Goal: Task Accomplishment & Management: Use online tool/utility

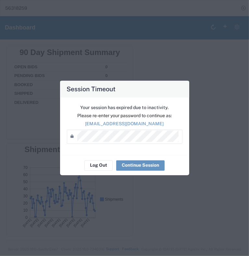
click at [147, 48] on div "Session Timeout Your session has expired due to inactivity. Please re-enter you…" at bounding box center [124, 128] width 249 height 256
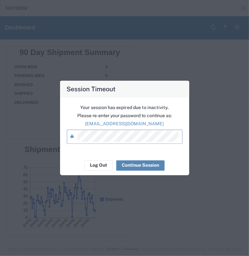
click at [134, 164] on button "Continue Session" at bounding box center [140, 165] width 48 height 10
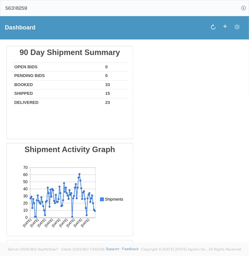
click at [19, 24] on h1 "Dashboard" at bounding box center [20, 27] width 30 height 6
click at [243, 7] on icon at bounding box center [243, 8] width 9 height 9
click at [13, 9] on div "main_menu Created with Sketch." at bounding box center [9, 8] width 18 height 16
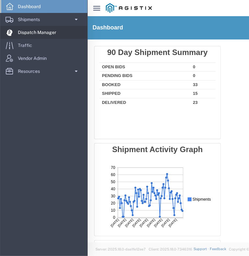
click at [30, 35] on span "Dispatch Manager" at bounding box center [39, 32] width 43 height 13
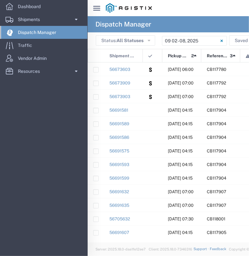
click at [97, 5] on svg-icon "main_menu Created with Sketch." at bounding box center [96, 8] width 7 height 6
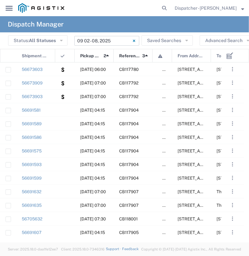
click at [112, 41] on input "[DATE] - [DATE]" at bounding box center [106, 41] width 65 height 10
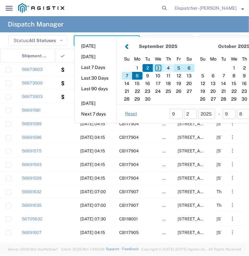
click at [171, 68] on div "4" at bounding box center [168, 68] width 10 height 8
type input "[DATE]"
type input "[DATE] - [DATE]"
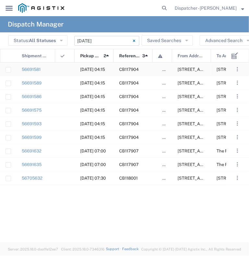
click at [65, 71] on div at bounding box center [64, 69] width 19 height 13
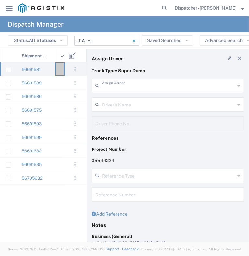
click at [134, 87] on input "text" at bounding box center [168, 85] width 133 height 11
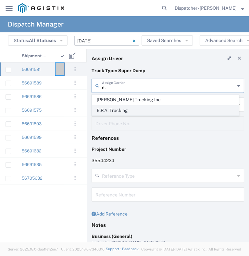
click at [135, 109] on span "E.P.A. Trucking" at bounding box center [165, 111] width 146 height 10
type input "E.P.A. Trucking"
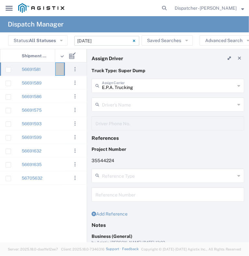
click at [132, 103] on input "text" at bounding box center [168, 104] width 133 height 11
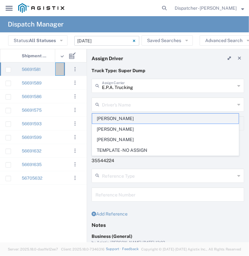
click at [118, 122] on span "[PERSON_NAME]" at bounding box center [165, 119] width 146 height 10
type input "[PERSON_NAME]"
type input "6504689024"
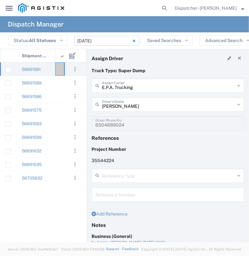
click at [131, 107] on input "[PERSON_NAME]" at bounding box center [168, 104] width 133 height 11
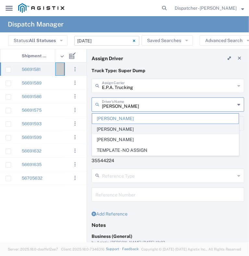
click at [128, 131] on span "[PERSON_NAME]" at bounding box center [165, 129] width 146 height 10
type input "[PERSON_NAME]"
type input "[PHONE_NUMBER]"
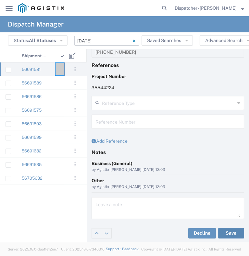
click at [229, 229] on button "Save" at bounding box center [231, 234] width 26 height 10
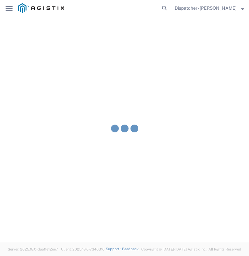
type input "[PERSON_NAME]"
type input "E.P.A. Trucking"
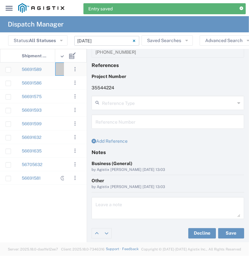
click at [52, 70] on div "56691589" at bounding box center [35, 69] width 39 height 13
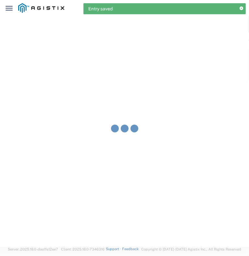
type input "[PERSON_NAME] & Sons Trucking, Inc"
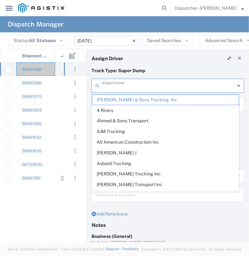
click at [127, 88] on input "text" at bounding box center [168, 85] width 133 height 11
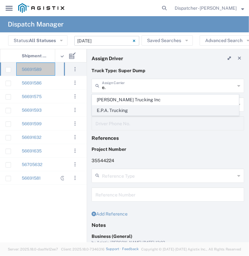
click at [134, 106] on span "E.P.A. Trucking" at bounding box center [165, 111] width 146 height 10
type input "E.P.A. Trucking"
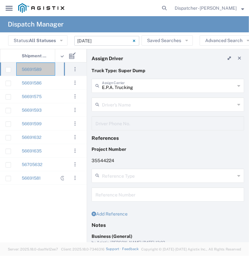
click at [132, 102] on input "text" at bounding box center [168, 104] width 133 height 11
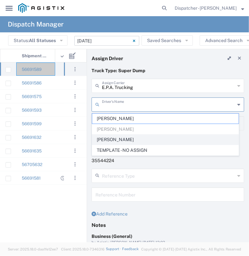
click at [136, 137] on span "[PERSON_NAME]" at bounding box center [165, 140] width 146 height 10
type input "[PERSON_NAME]"
type input "6505371145"
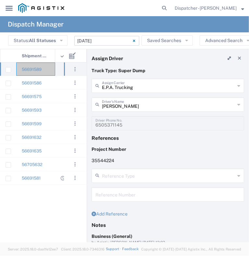
scroll to position [73, 0]
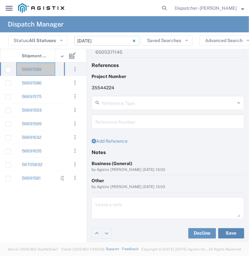
click at [221, 235] on button "Save" at bounding box center [231, 234] width 26 height 10
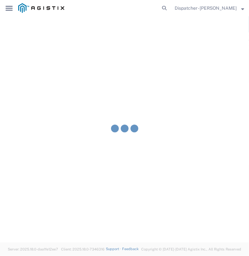
type input "[PERSON_NAME]"
type input "E.P.A. Trucking"
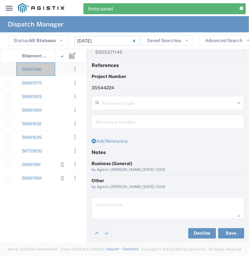
click at [52, 74] on div "56691586" at bounding box center [35, 69] width 39 height 13
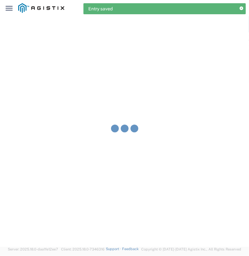
type input "[PERSON_NAME] & Sons Trucking, Inc"
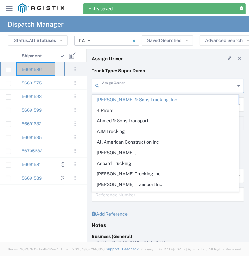
click at [137, 83] on input "text" at bounding box center [168, 85] width 133 height 11
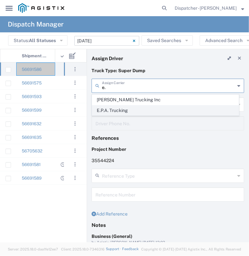
click at [137, 107] on span "E.P.A. Trucking" at bounding box center [165, 111] width 146 height 10
type input "E.P.A. Trucking"
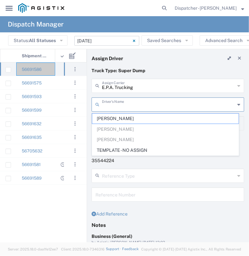
click at [128, 106] on input "text" at bounding box center [168, 104] width 133 height 11
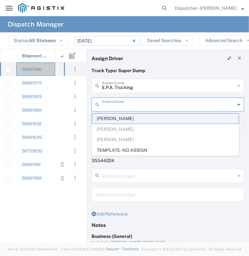
click at [124, 119] on span "[PERSON_NAME]" at bounding box center [165, 119] width 146 height 10
type input "[PERSON_NAME]"
type input "6504689024"
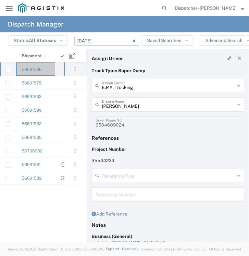
scroll to position [73, 0]
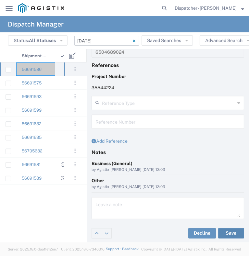
click at [227, 229] on button "Save" at bounding box center [231, 234] width 26 height 10
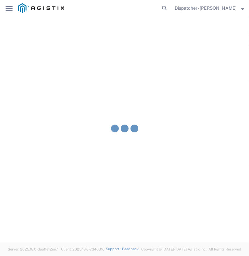
type input "[PERSON_NAME]"
type input "E.P.A. Trucking"
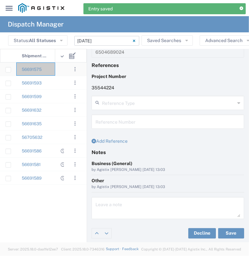
click at [60, 76] on div "CB117904 [DATE] 04:15 56691575" at bounding box center [183, 70] width 366 height 14
click at [57, 75] on div at bounding box center [64, 69] width 19 height 13
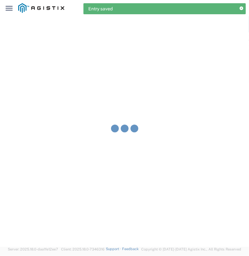
type input "[PERSON_NAME] & Sons Trucking, Inc"
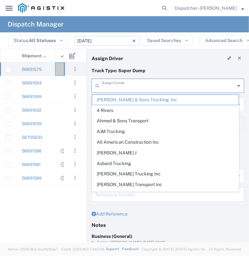
click at [140, 88] on input "text" at bounding box center [168, 85] width 133 height 11
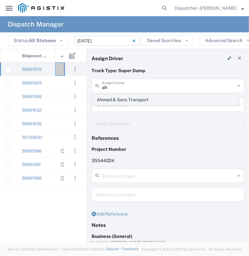
click at [141, 101] on span "Ahmed & Sons Transport" at bounding box center [165, 100] width 146 height 10
type input "Ahmed & Sons Transport"
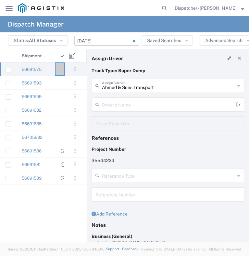
click at [141, 102] on input "text" at bounding box center [169, 104] width 134 height 11
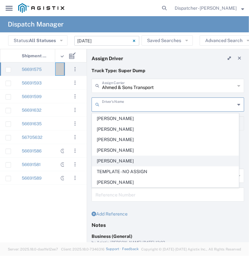
click at [147, 159] on span "[PERSON_NAME]" at bounding box center [165, 161] width 146 height 10
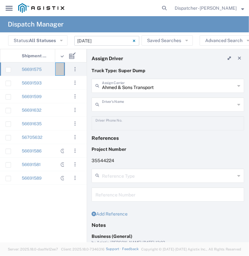
type input "[PERSON_NAME]"
type input "5308283257"
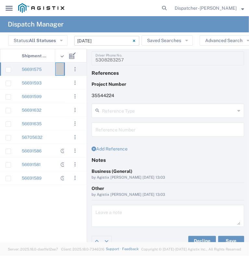
scroll to position [73, 0]
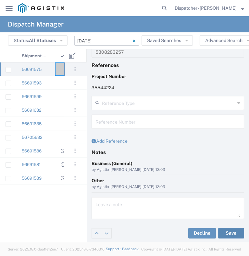
click at [223, 232] on button "Save" at bounding box center [231, 234] width 26 height 10
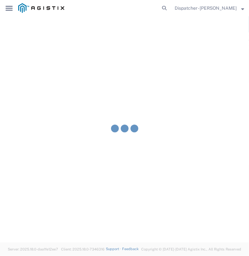
type input "[PERSON_NAME]"
type input "Ahmed & Sons Transport"
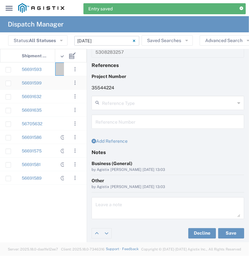
click at [61, 79] on div at bounding box center [64, 82] width 19 height 13
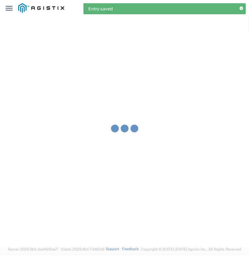
type input "[PERSON_NAME] & Sons Trucking, Inc"
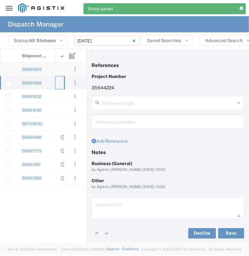
click at [61, 70] on agx-ag-table-icon-cell at bounding box center [63, 69] width 4 height 5
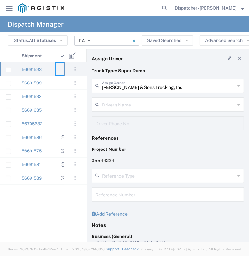
click at [124, 105] on input "text" at bounding box center [168, 104] width 133 height 11
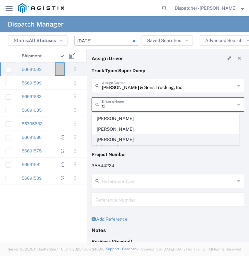
click at [119, 144] on span "[PERSON_NAME]" at bounding box center [165, 140] width 146 height 10
type input "[PERSON_NAME]"
type input "2096295517"
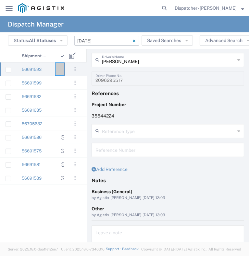
scroll to position [73, 0]
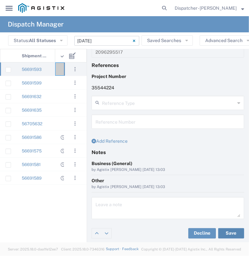
click at [235, 229] on button "Save" at bounding box center [231, 234] width 26 height 10
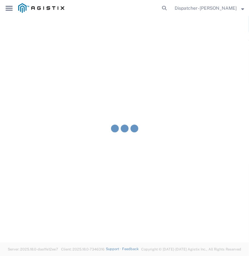
type input "[PERSON_NAME]"
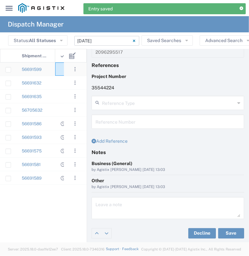
click at [62, 75] on div at bounding box center [64, 69] width 19 height 13
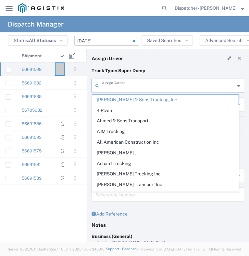
click at [125, 85] on input "text" at bounding box center [168, 85] width 133 height 11
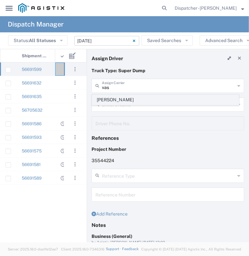
click at [125, 98] on span "[PERSON_NAME]" at bounding box center [165, 100] width 146 height 10
type input "[PERSON_NAME]"
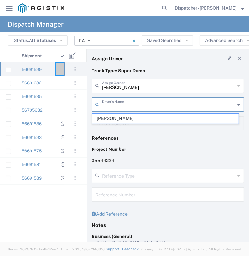
click at [123, 103] on input "text" at bounding box center [168, 104] width 133 height 11
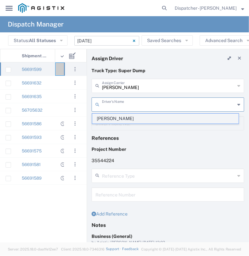
click at [125, 123] on span "[PERSON_NAME]" at bounding box center [165, 119] width 146 height 10
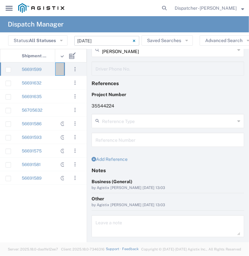
scroll to position [73, 0]
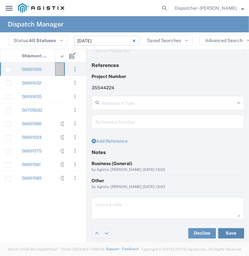
click at [224, 233] on button "Save" at bounding box center [231, 234] width 26 height 10
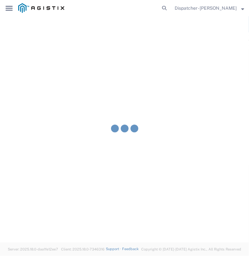
type input "[PERSON_NAME]"
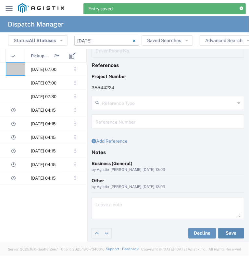
scroll to position [0, 75]
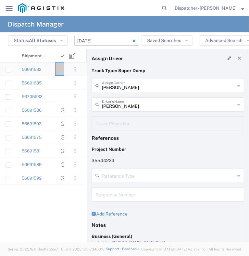
click at [61, 71] on agx-ag-table-icon-cell at bounding box center [63, 69] width 4 height 5
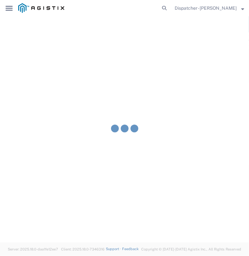
type input "[PERSON_NAME] & Sons Trucking, Inc"
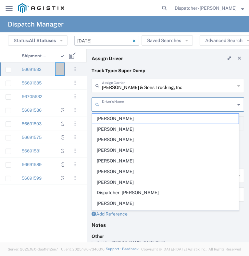
click at [125, 103] on input "text" at bounding box center [168, 104] width 133 height 11
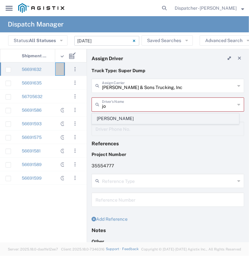
click at [124, 117] on span "[PERSON_NAME]" at bounding box center [165, 119] width 146 height 10
type input "[PERSON_NAME]"
type input "9253660399"
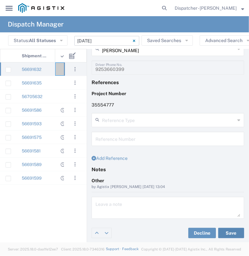
click at [224, 230] on button "Save" at bounding box center [231, 233] width 26 height 10
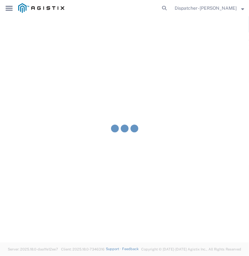
type input "[PERSON_NAME]"
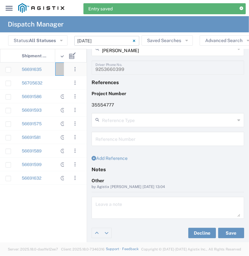
click at [61, 72] on div at bounding box center [64, 69] width 19 height 13
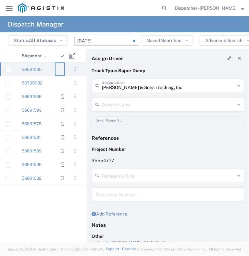
click at [137, 106] on input "text" at bounding box center [168, 104] width 133 height 11
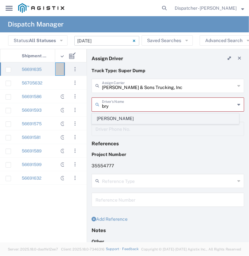
click at [136, 117] on span "[PERSON_NAME]" at bounding box center [165, 119] width 146 height 10
type input "[PERSON_NAME]"
type input "[PHONE_NUMBER]"
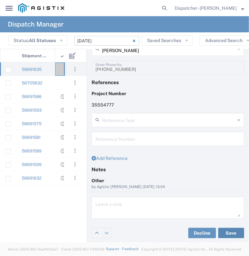
click at [228, 232] on button "Save" at bounding box center [231, 233] width 26 height 10
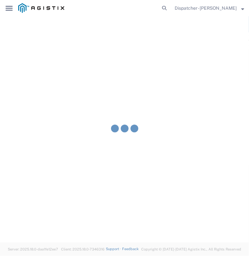
type input "[PERSON_NAME]"
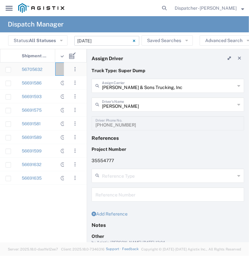
click at [61, 68] on agx-ag-table-icon-cell at bounding box center [63, 69] width 4 height 5
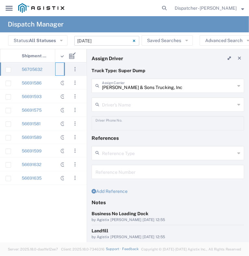
click at [132, 107] on input "text" at bounding box center [168, 104] width 133 height 11
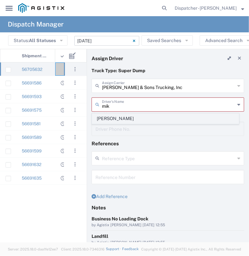
click at [127, 119] on span "[PERSON_NAME]" at bounding box center [165, 119] width 146 height 10
type input "[PERSON_NAME]"
type input "[PHONE_NUMBER]"
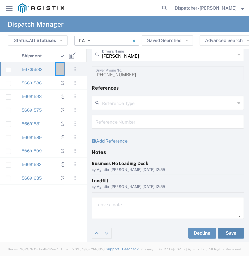
click at [226, 236] on button "Save" at bounding box center [231, 234] width 26 height 10
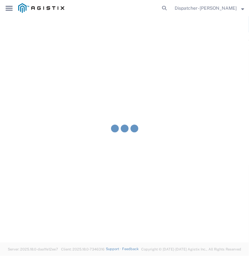
type input "[PERSON_NAME]"
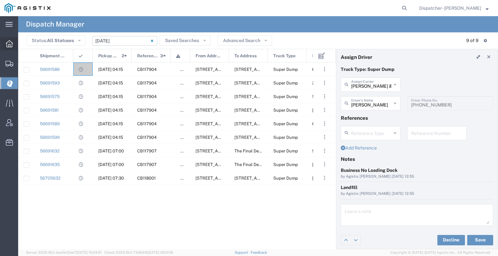
click at [4, 44] on div at bounding box center [9, 43] width 18 height 13
